Goal: Transaction & Acquisition: Purchase product/service

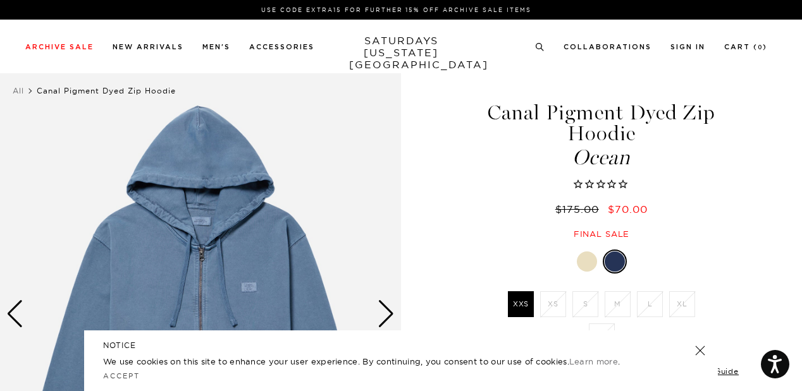
click at [696, 357] on div "NOTICE We use cookies on this site to enhance your user experience. By continui…" at bounding box center [401, 361] width 634 height 61
click at [705, 352] on link at bounding box center [700, 351] width 18 height 18
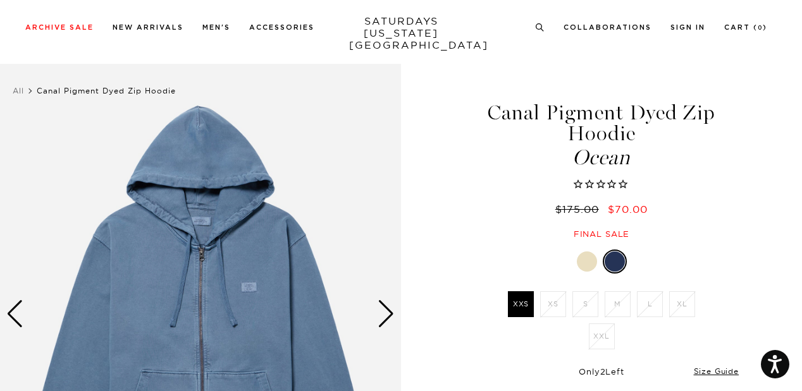
scroll to position [190, 0]
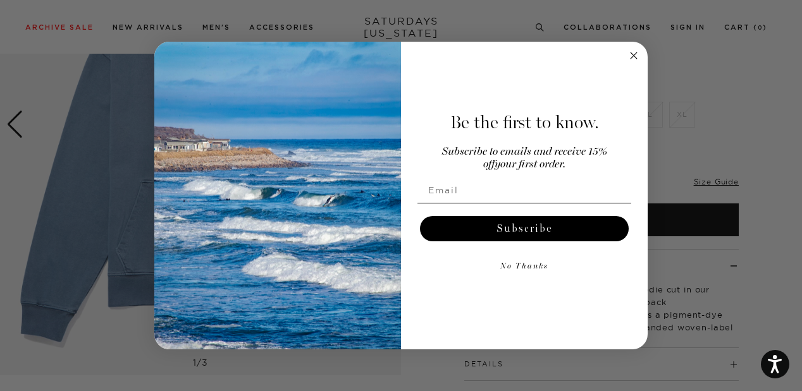
click at [628, 55] on circle "Close dialog" at bounding box center [634, 55] width 15 height 15
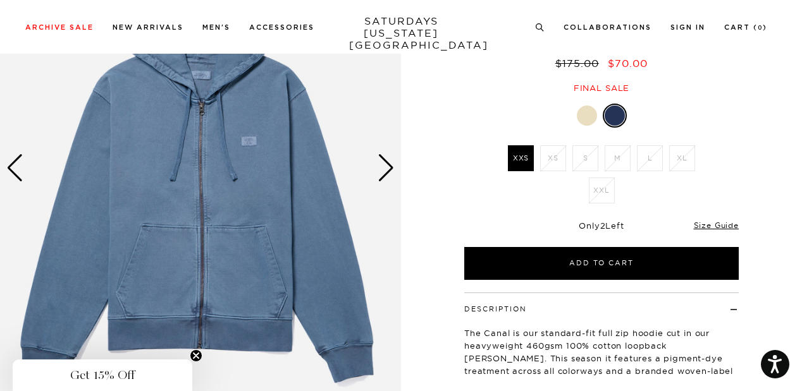
scroll to position [126, 0]
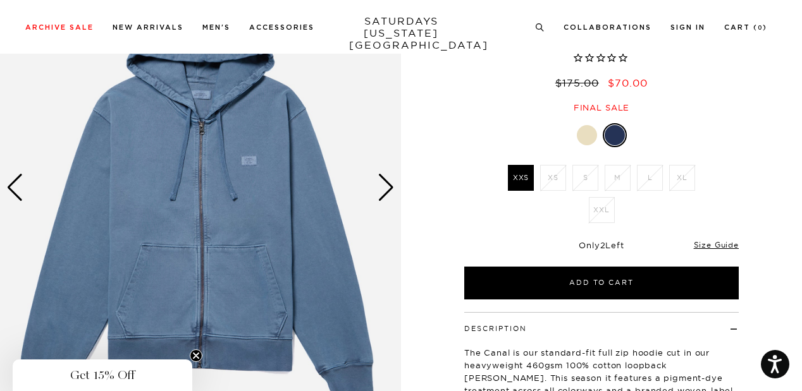
click at [386, 180] on div "Next slide" at bounding box center [386, 188] width 17 height 28
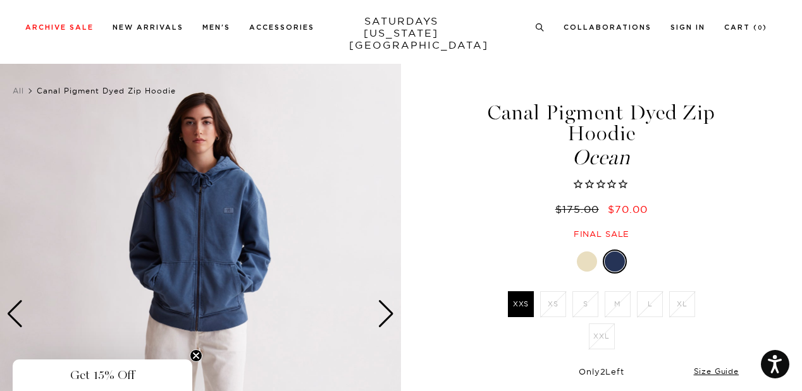
scroll to position [63, 0]
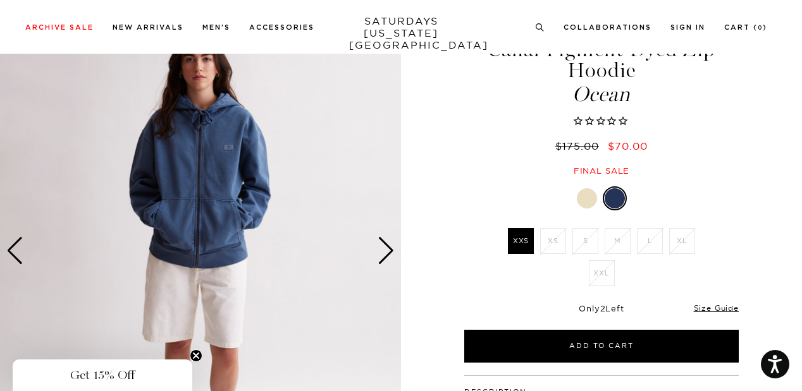
click at [386, 248] on div "Next slide" at bounding box center [386, 251] width 17 height 28
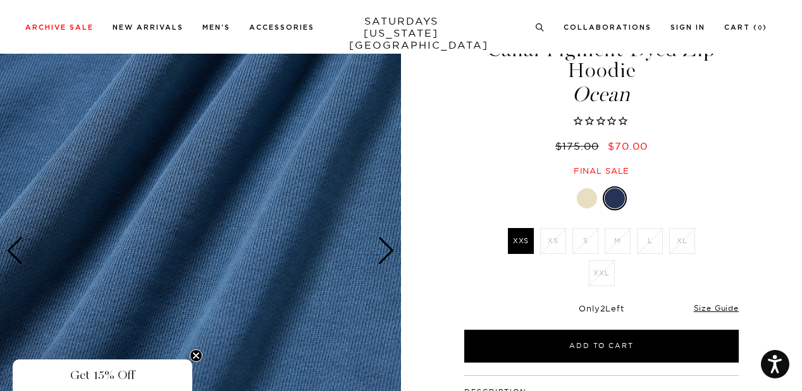
click at [388, 248] on div "Next slide" at bounding box center [386, 251] width 17 height 28
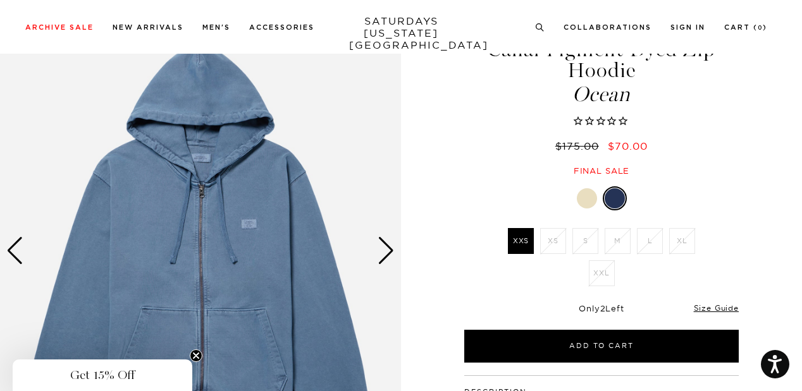
click at [386, 250] on div "Next slide" at bounding box center [386, 251] width 17 height 28
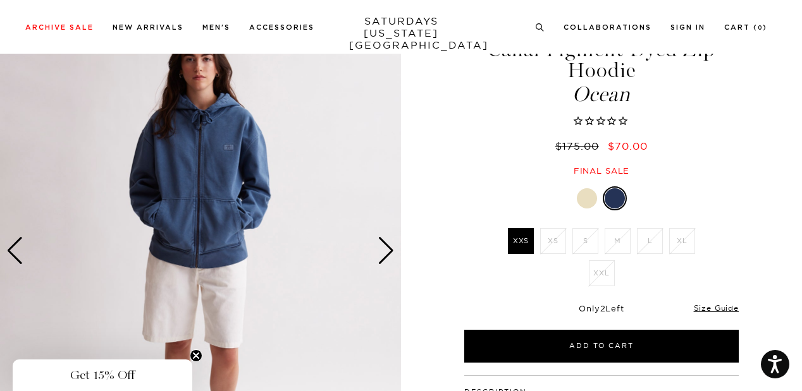
click at [587, 200] on div at bounding box center [587, 198] width 20 height 20
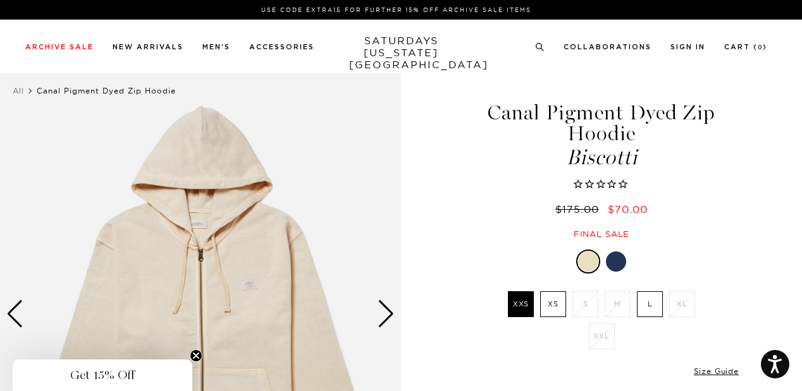
click at [617, 260] on div at bounding box center [616, 262] width 20 height 20
